Goal: Task Accomplishment & Management: Manage account settings

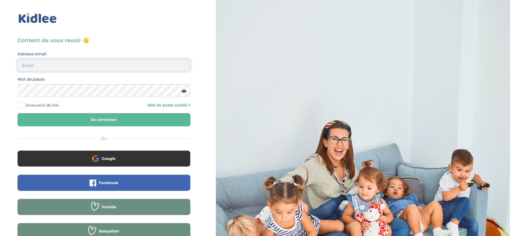
type input "ferial@kidlee.fr"
click at [50, 120] on button "Se connecter" at bounding box center [103, 119] width 173 height 13
